Goal: Task Accomplishment & Management: Complete application form

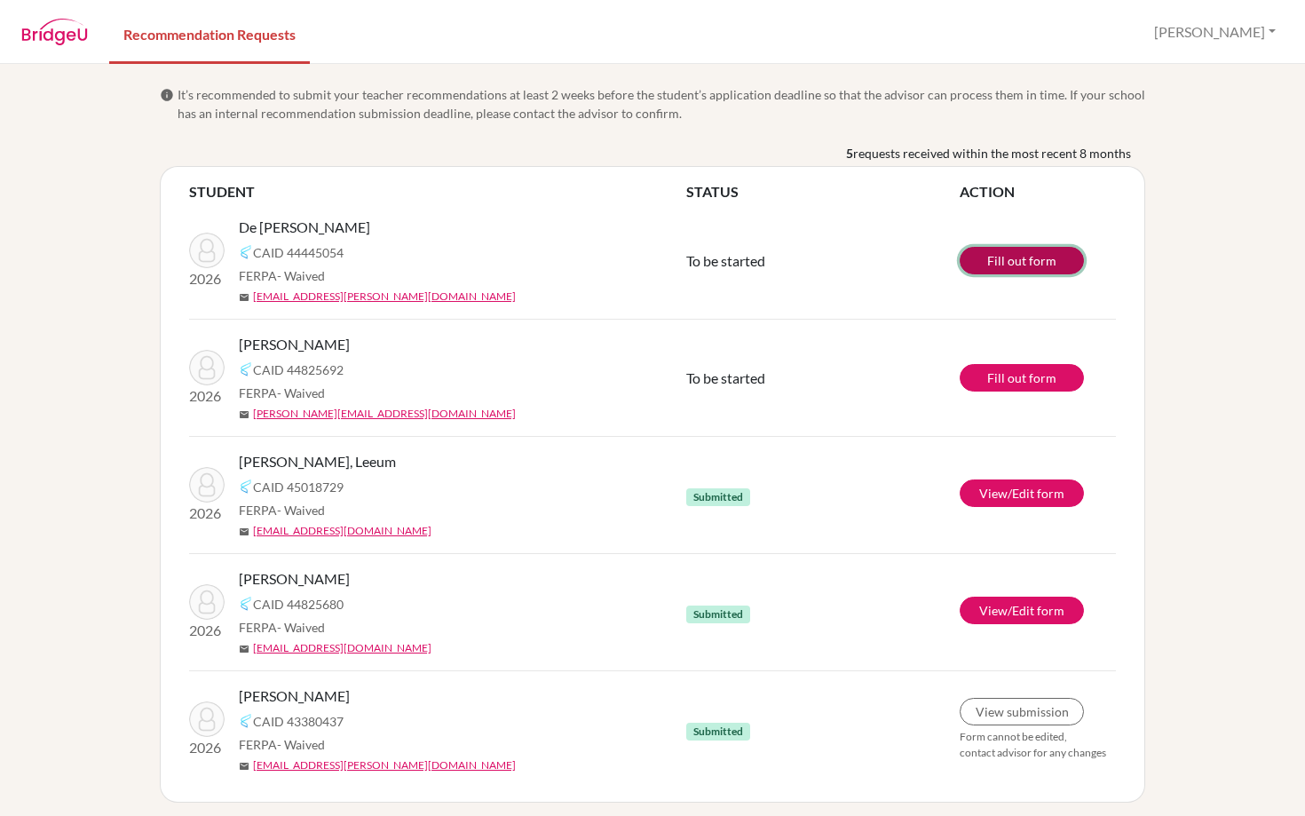
click at [1013, 247] on link "Fill out form" at bounding box center [1021, 261] width 124 height 28
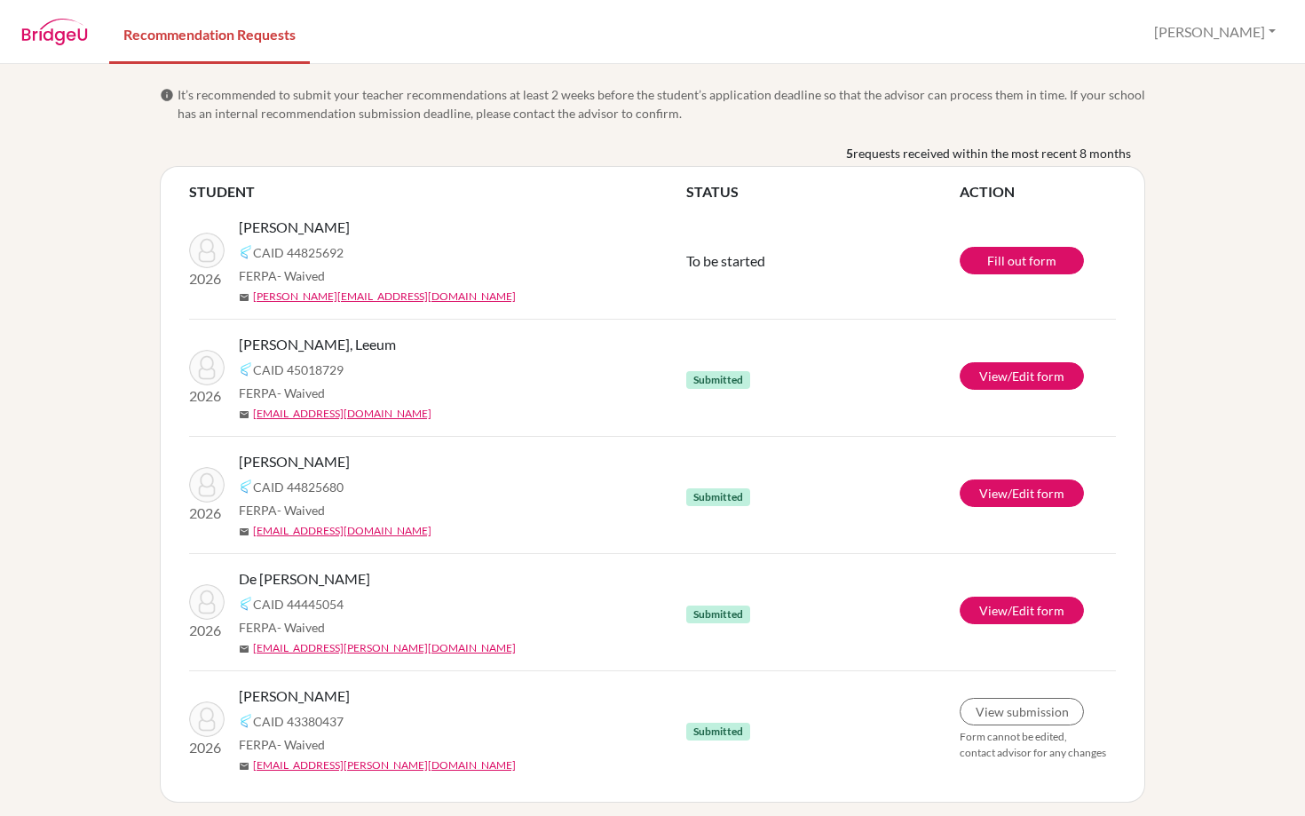
scroll to position [8, 0]
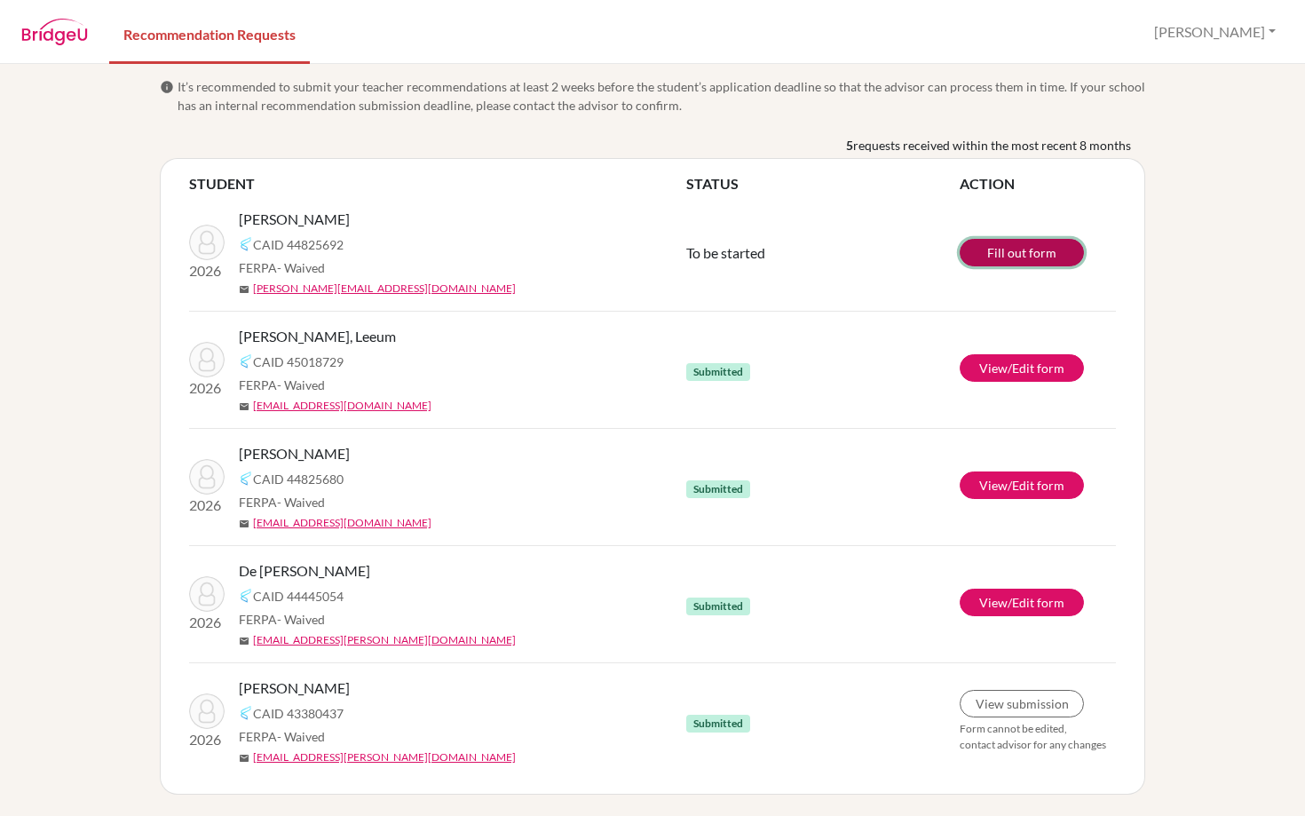
click at [1003, 252] on link "Fill out form" at bounding box center [1021, 253] width 124 height 28
click at [1044, 254] on link "Fill out form" at bounding box center [1021, 253] width 124 height 28
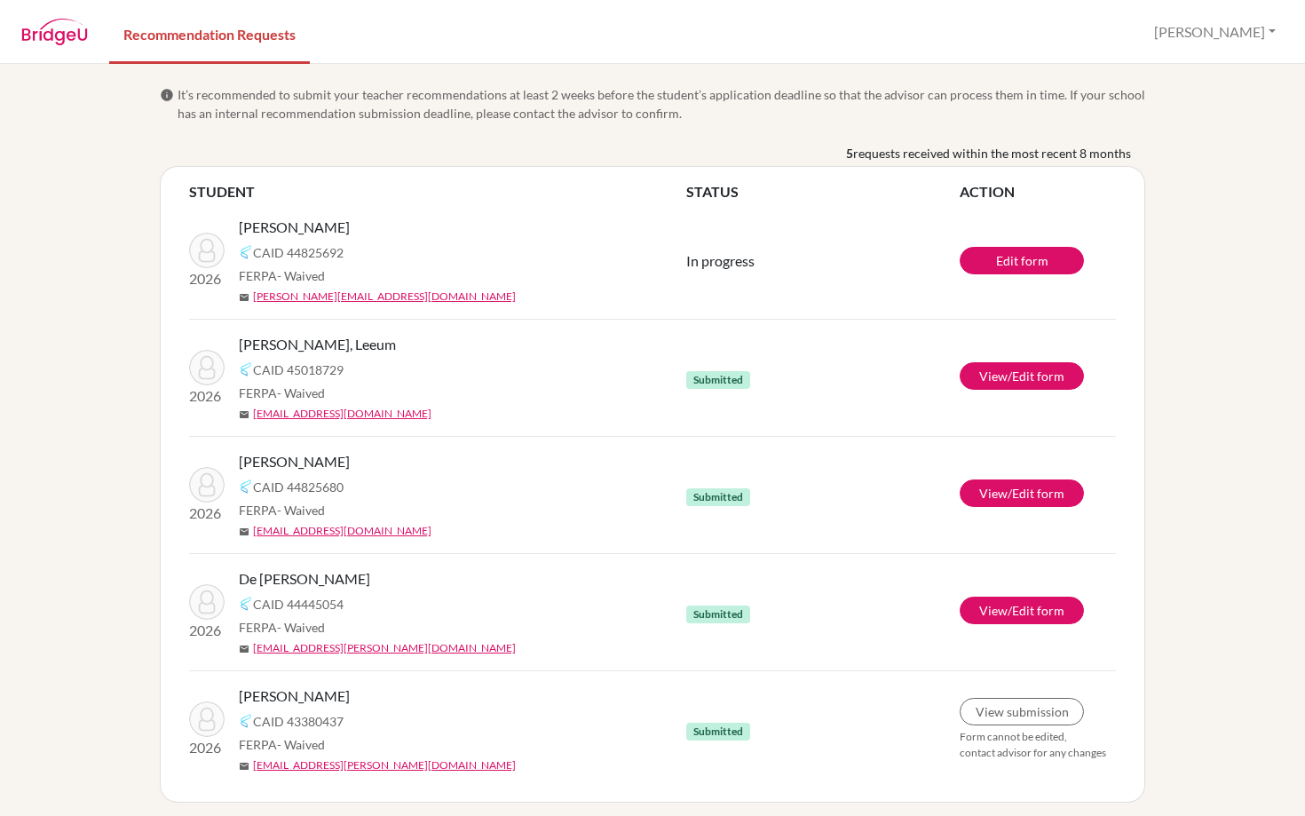
scroll to position [8, 0]
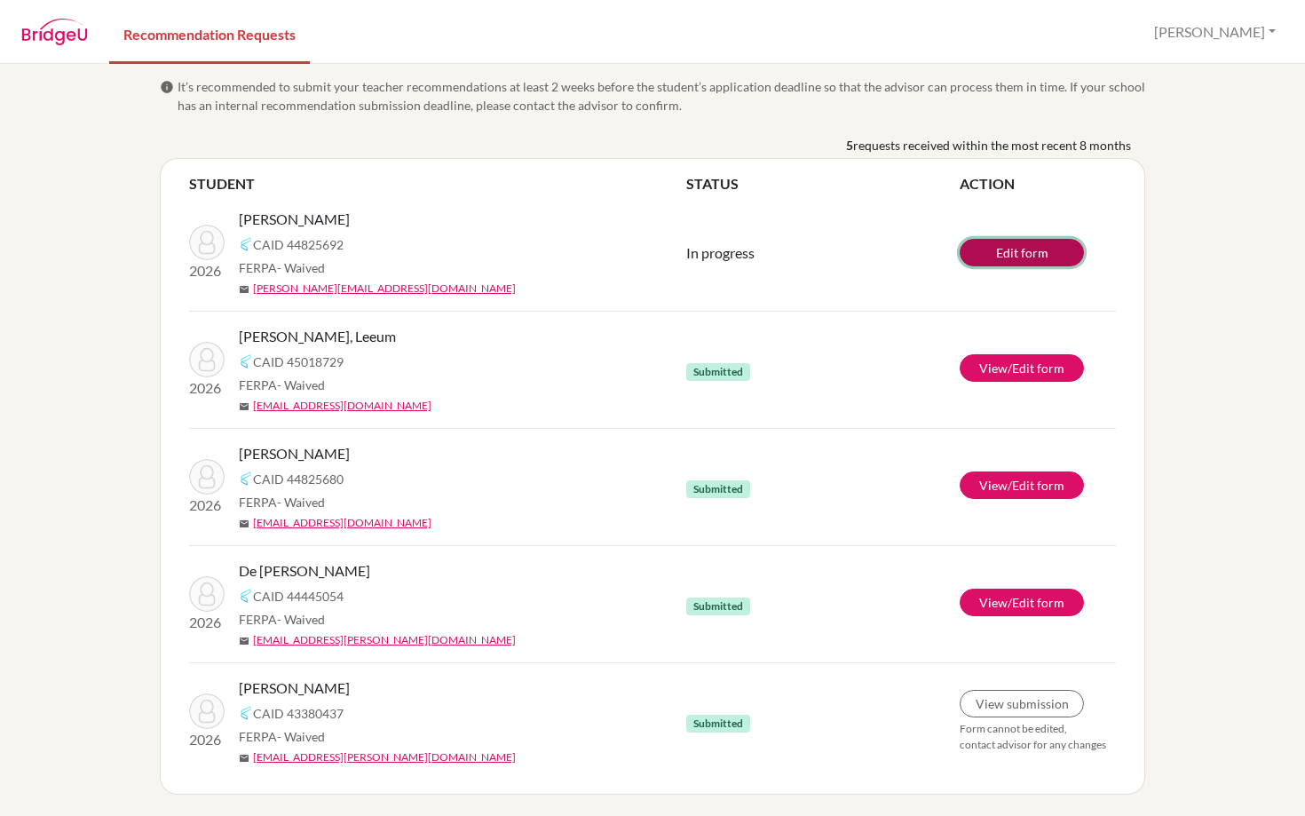
click at [1005, 253] on link "Edit form" at bounding box center [1021, 253] width 124 height 28
